Goal: Information Seeking & Learning: Learn about a topic

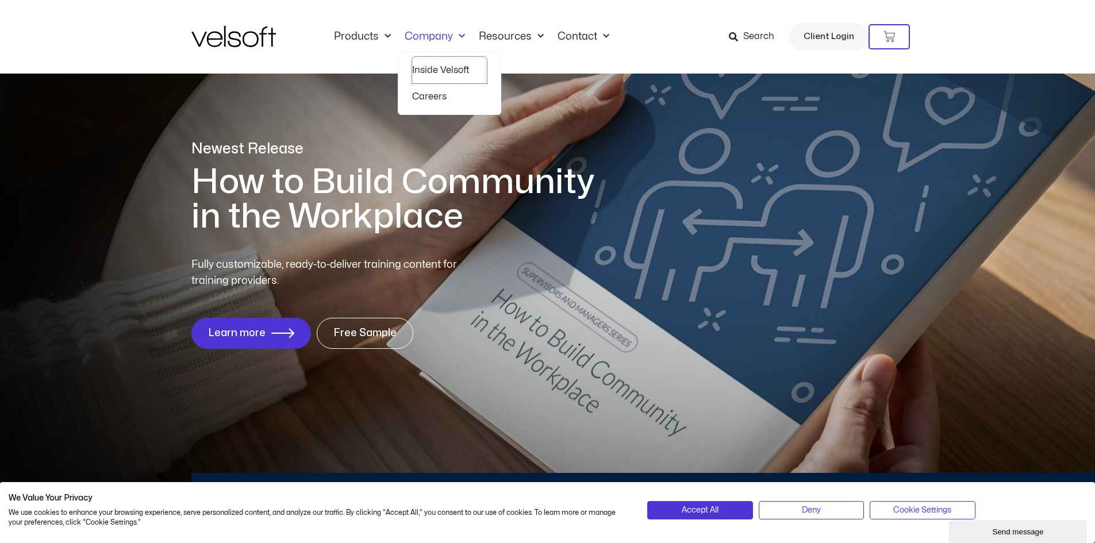
drag, startPoint x: 430, startPoint y: 68, endPoint x: 532, endPoint y: 67, distance: 101.8
click at [430, 68] on link "Inside Velsoft" at bounding box center [449, 70] width 75 height 26
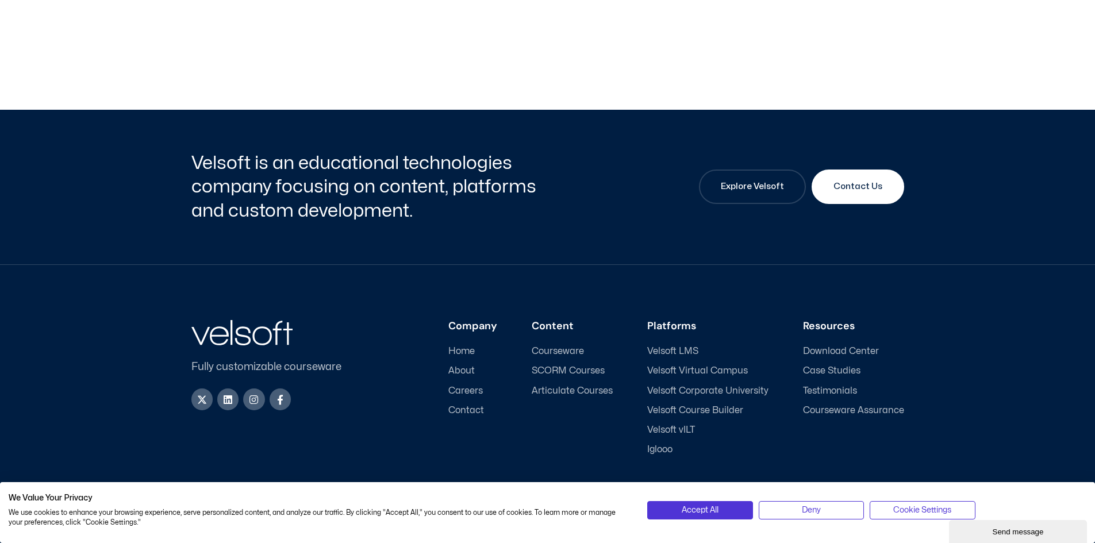
scroll to position [3688, 0]
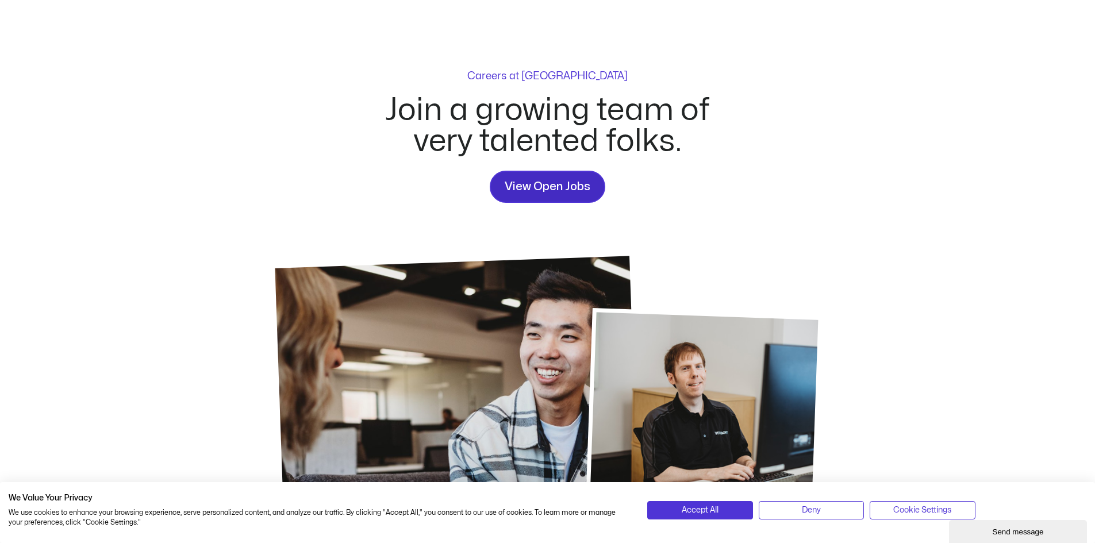
click at [541, 191] on span "View Open Jobs" at bounding box center [548, 187] width 86 height 18
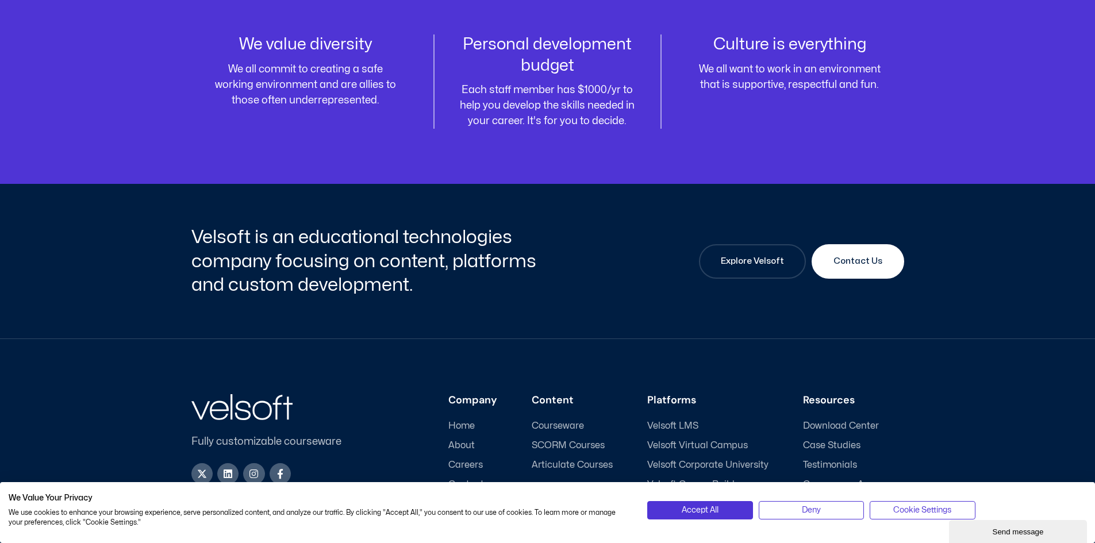
scroll to position [1529, 0]
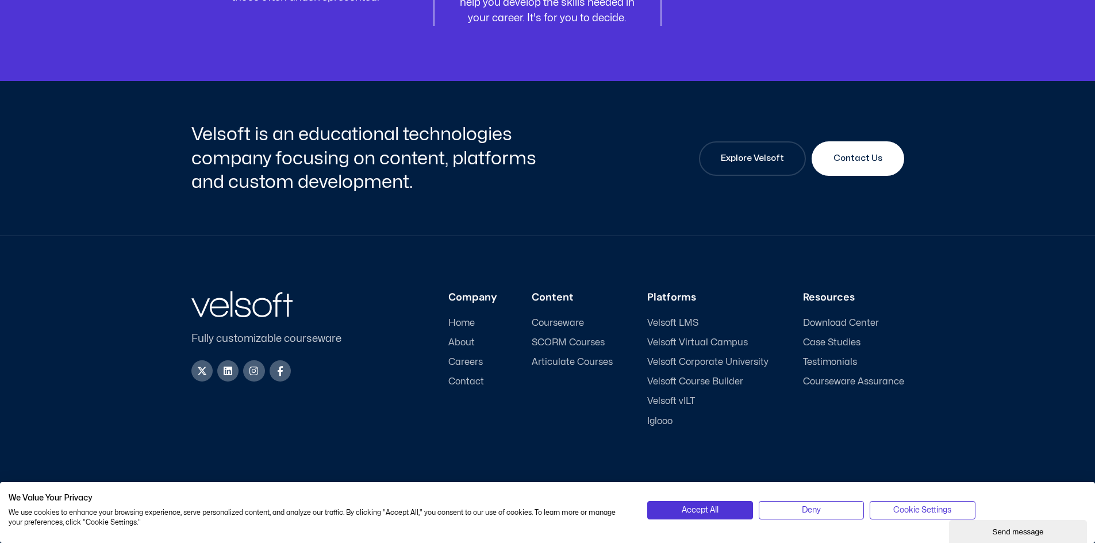
click at [836, 324] on span "Download Center" at bounding box center [841, 323] width 76 height 11
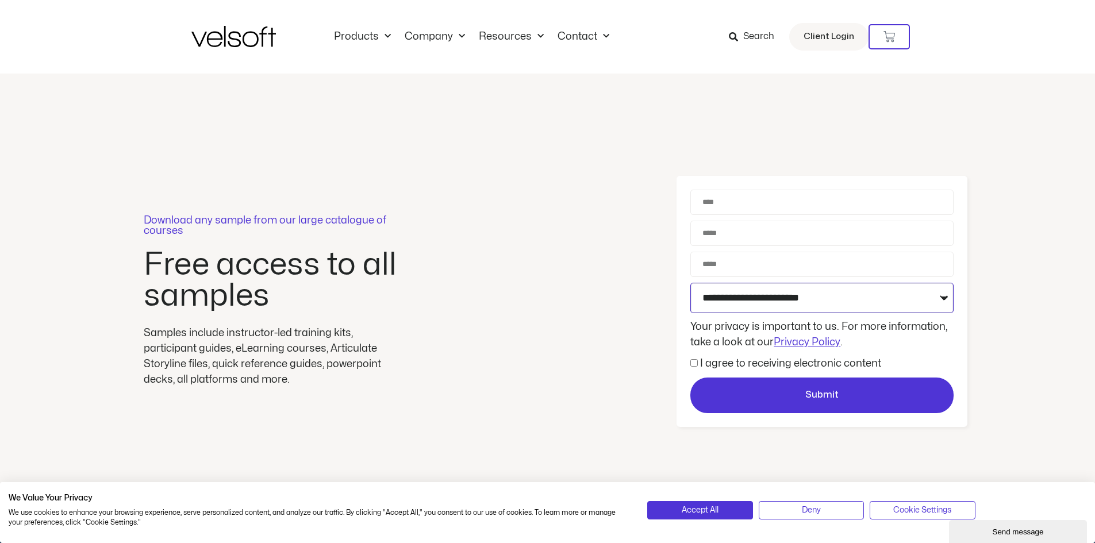
click at [724, 301] on select "**********" at bounding box center [821, 298] width 263 height 30
click at [202, 37] on img at bounding box center [233, 36] width 85 height 21
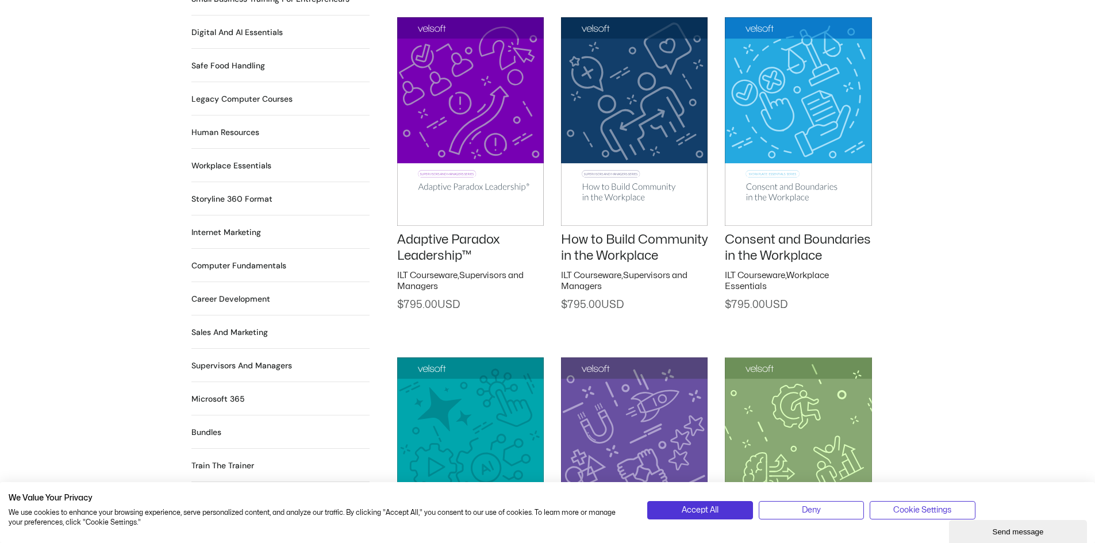
scroll to position [747, 0]
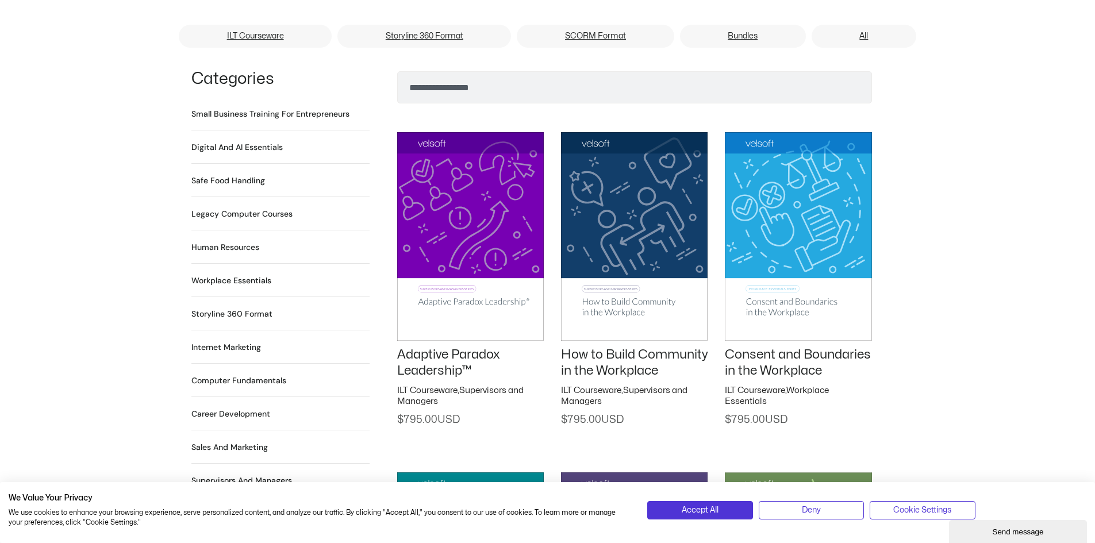
click at [260, 308] on h2 "Storyline 360 Format 116 Products" at bounding box center [231, 314] width 81 height 12
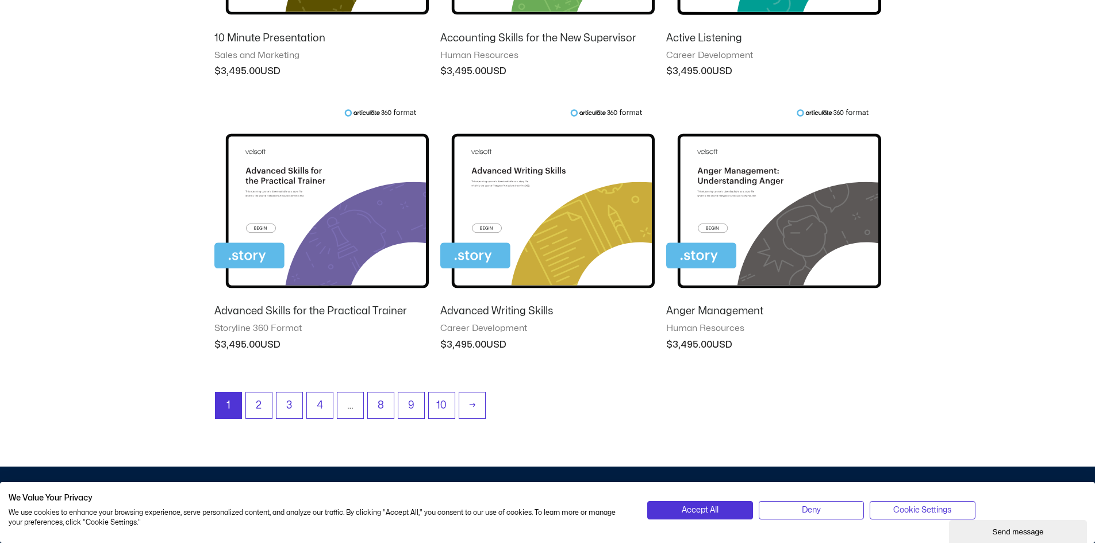
scroll to position [920, 0]
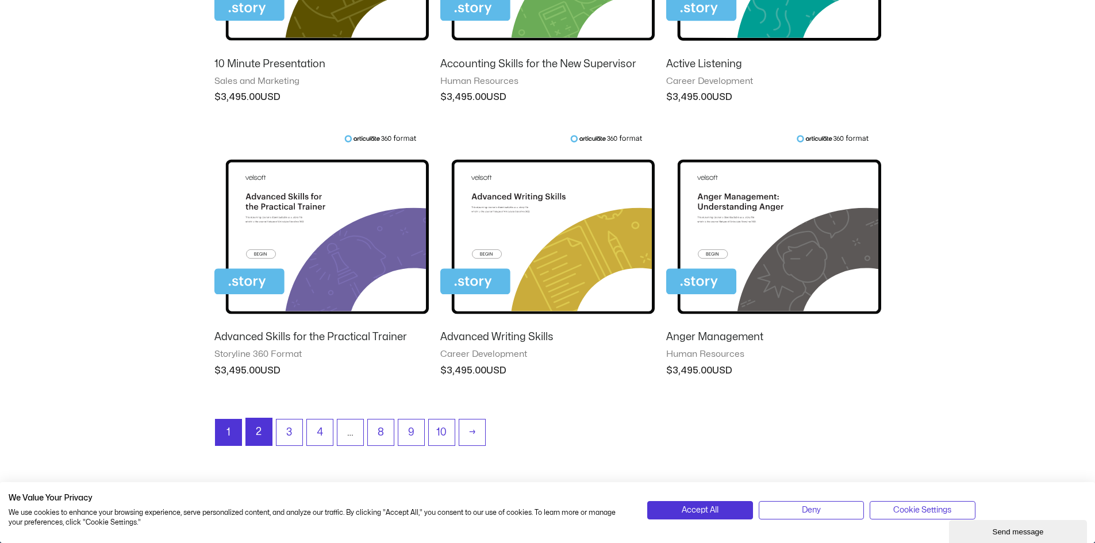
click at [264, 428] on link "2" at bounding box center [259, 431] width 26 height 27
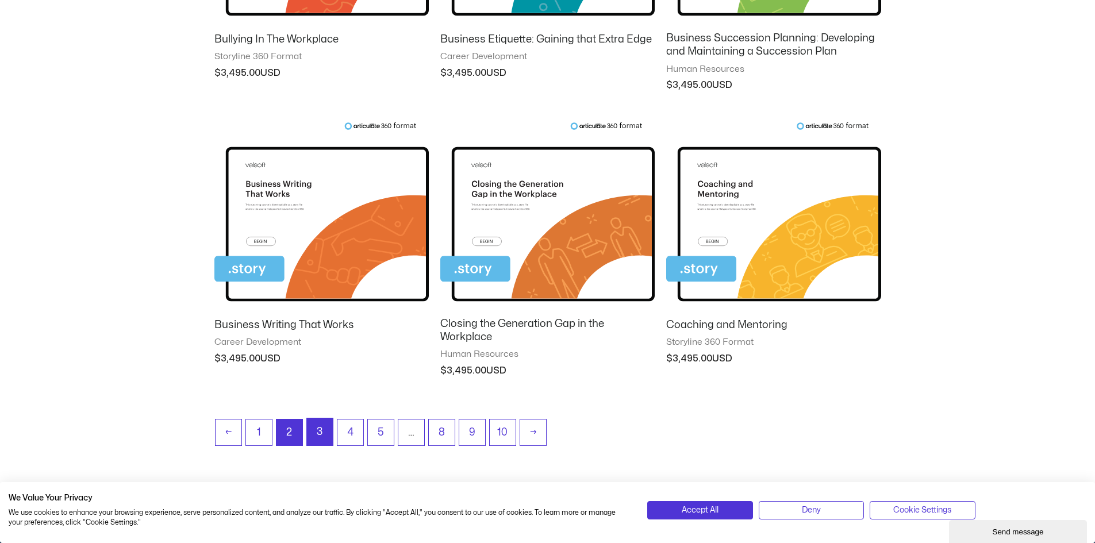
click at [316, 436] on link "3" at bounding box center [320, 431] width 26 height 27
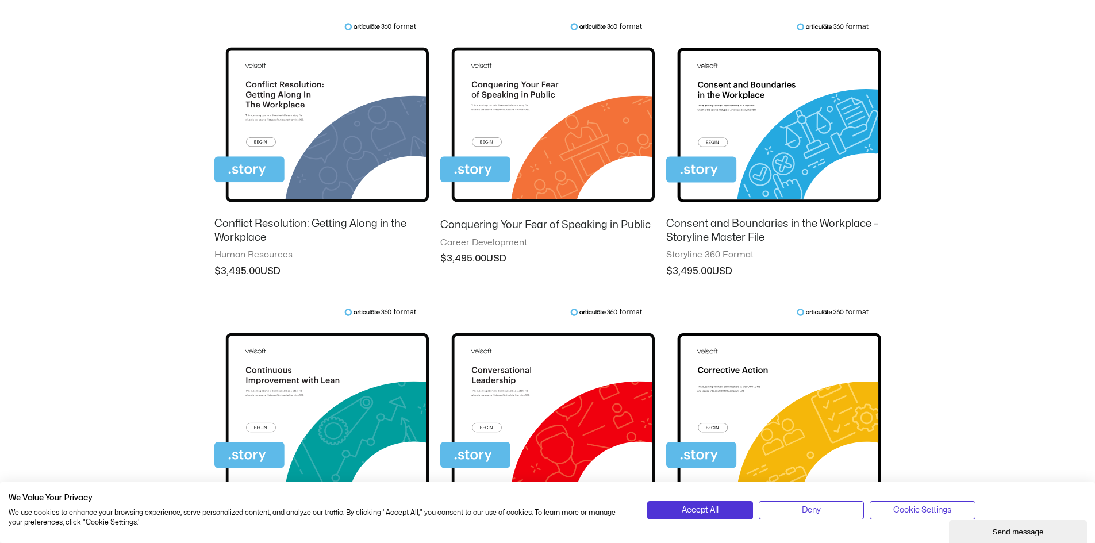
scroll to position [287, 0]
